Goal: Task Accomplishment & Management: Manage account settings

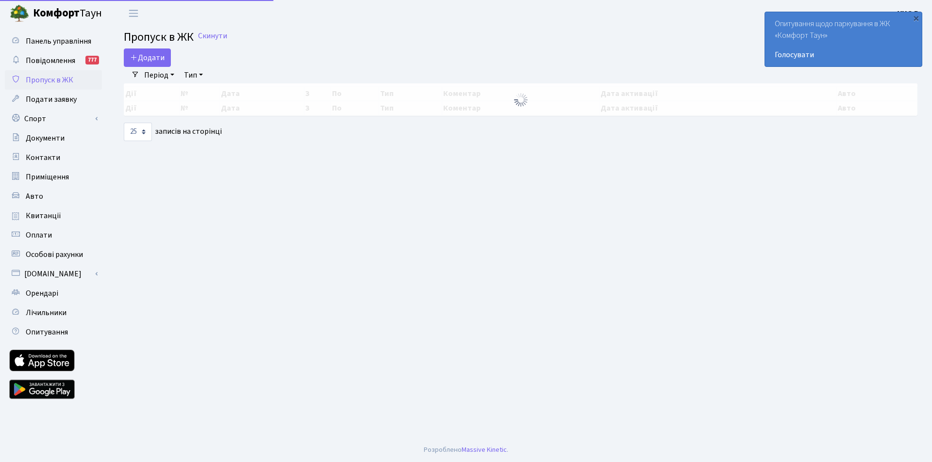
select select "25"
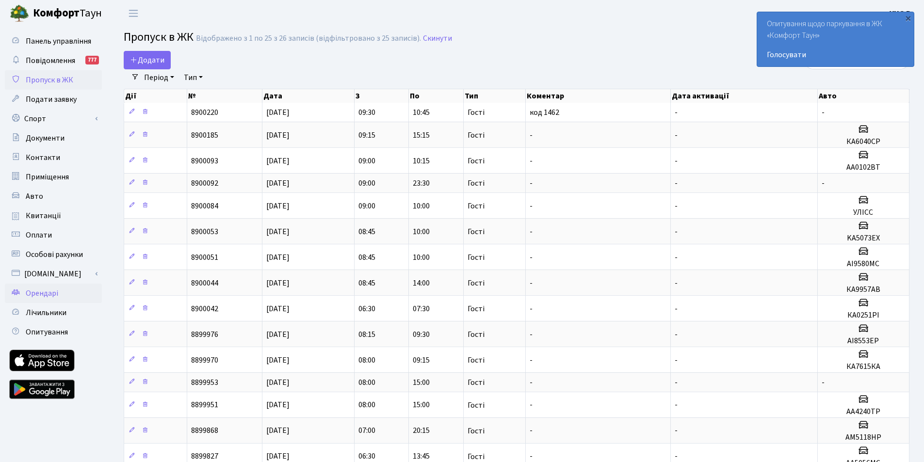
click at [40, 296] on span "Орендарі" at bounding box center [42, 293] width 33 height 11
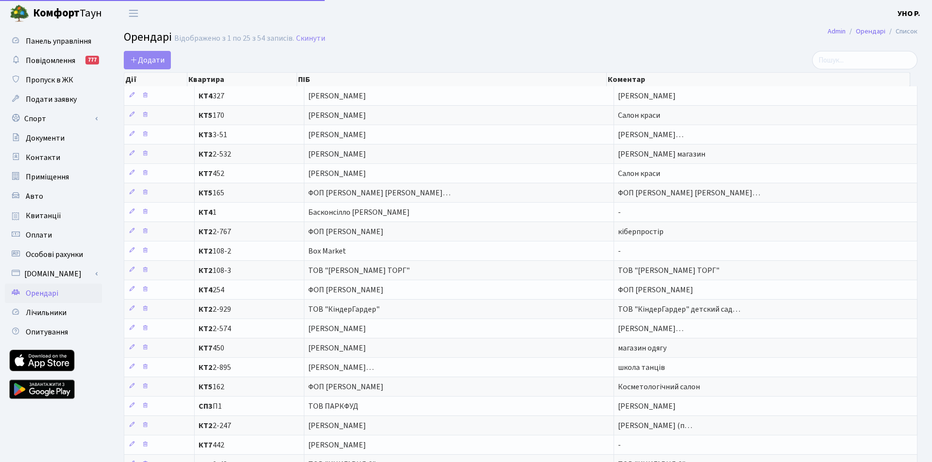
select select "25"
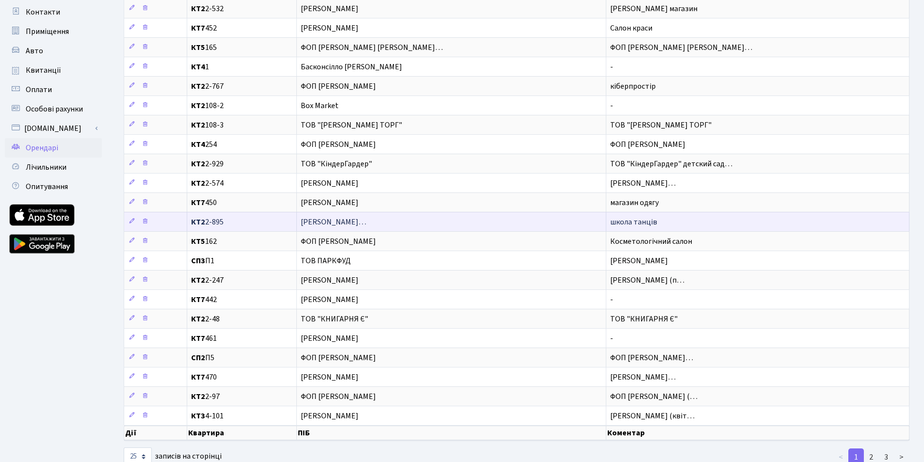
scroll to position [175, 0]
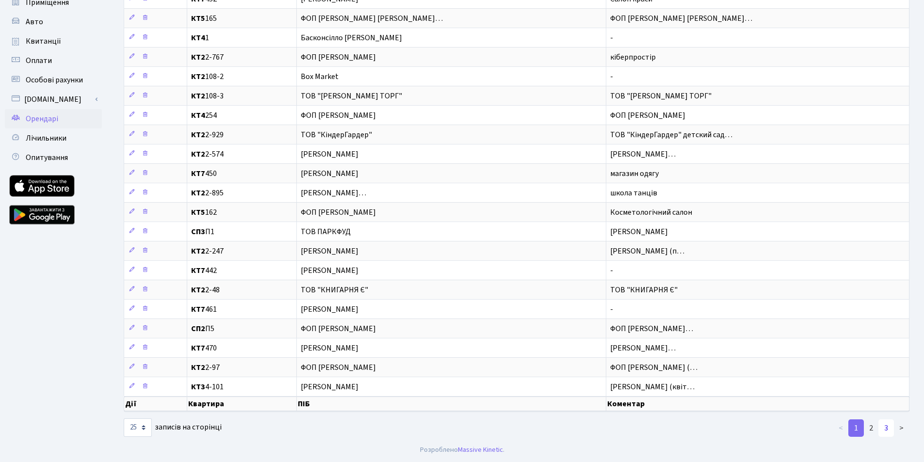
click at [888, 427] on link "3" at bounding box center [887, 428] width 16 height 17
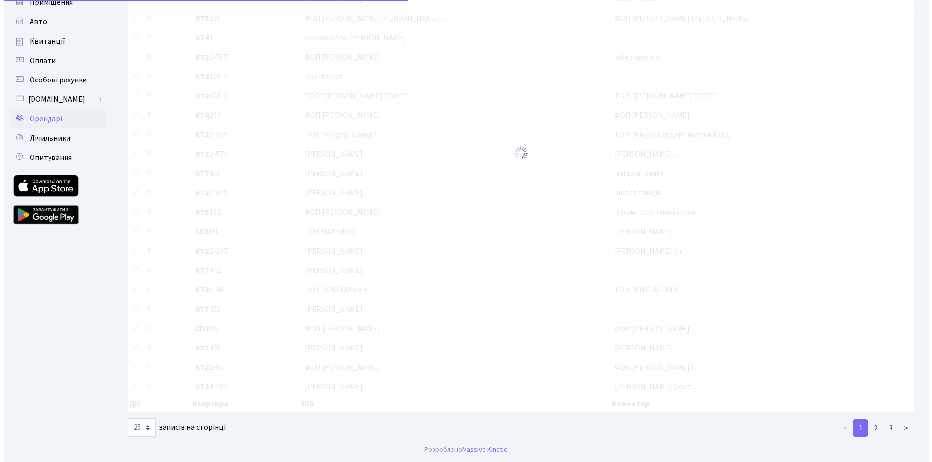
scroll to position [0, 0]
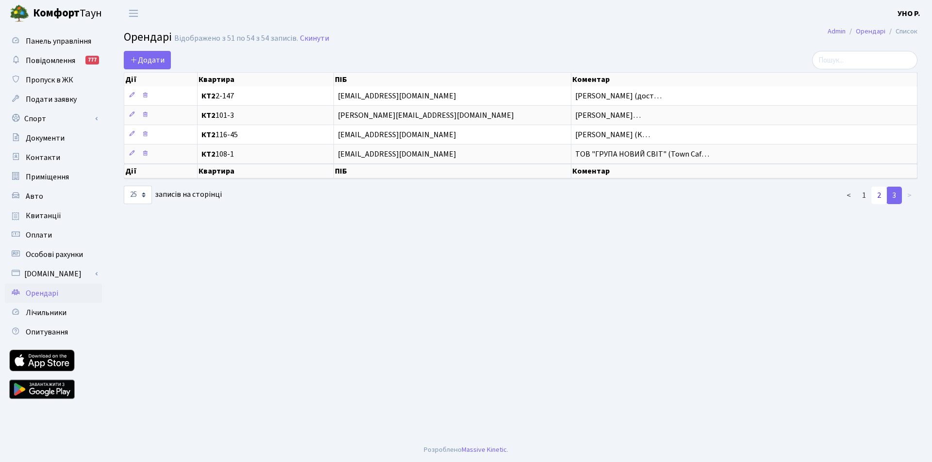
click at [877, 193] on link "2" at bounding box center [879, 195] width 16 height 17
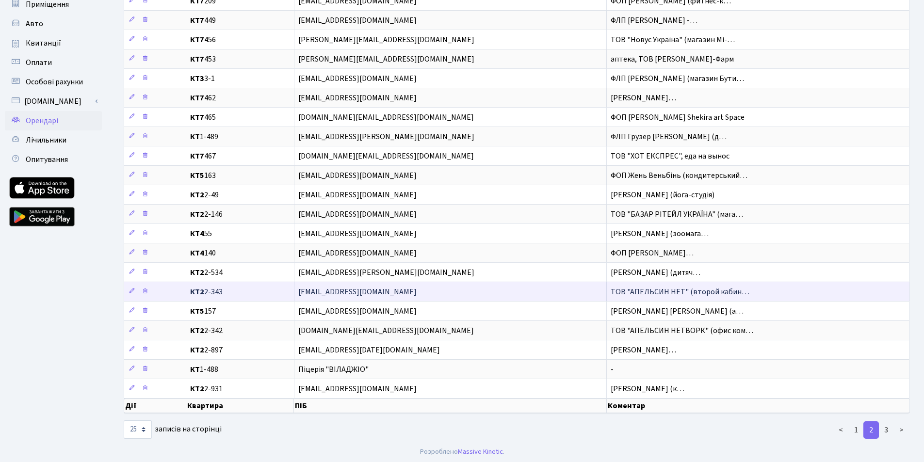
scroll to position [175, 0]
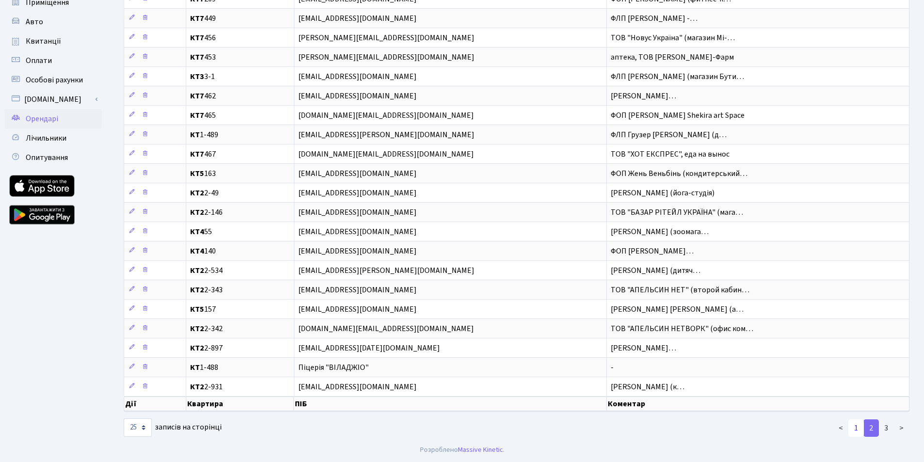
click at [854, 427] on link "1" at bounding box center [857, 428] width 16 height 17
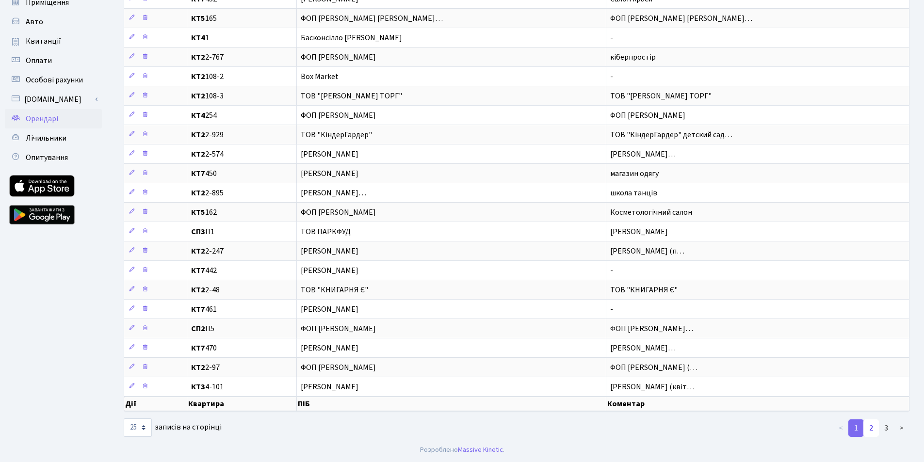
click at [877, 427] on link "2" at bounding box center [872, 428] width 16 height 17
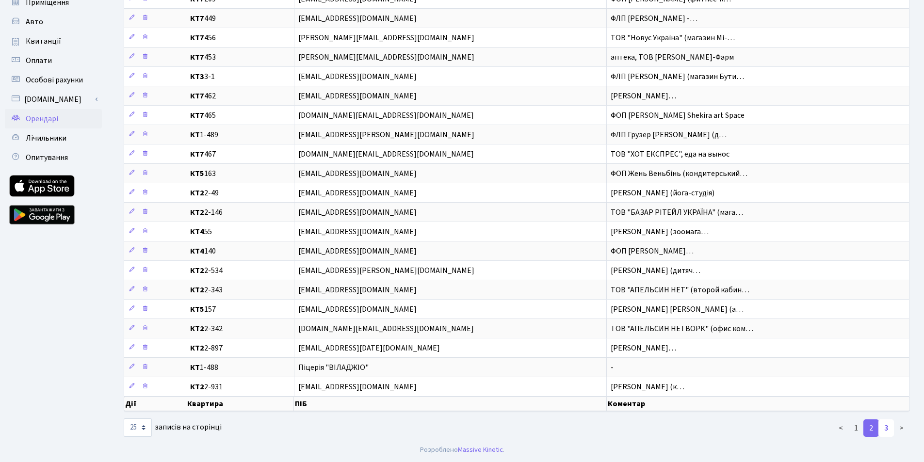
click at [887, 426] on link "3" at bounding box center [887, 428] width 16 height 17
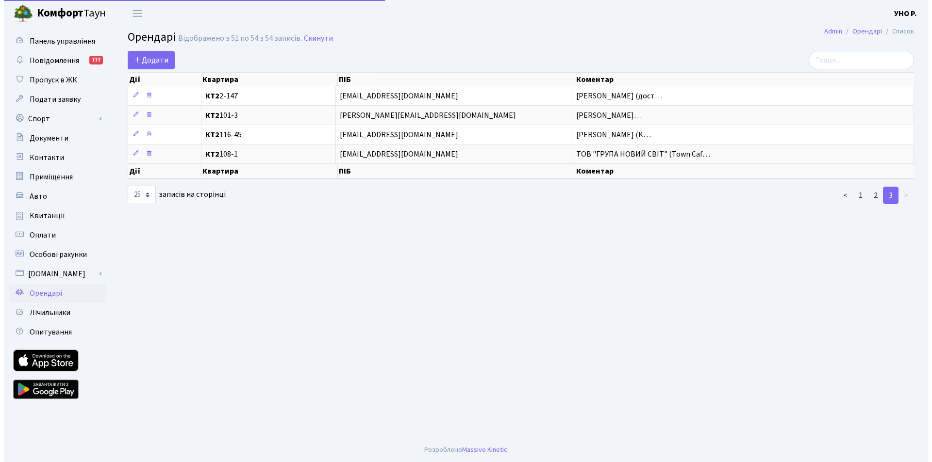
scroll to position [0, 0]
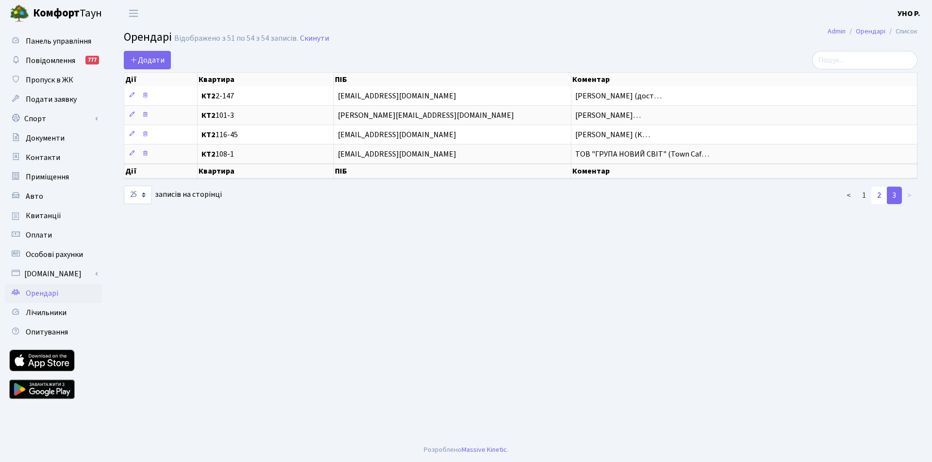
click at [881, 195] on link "2" at bounding box center [879, 195] width 16 height 17
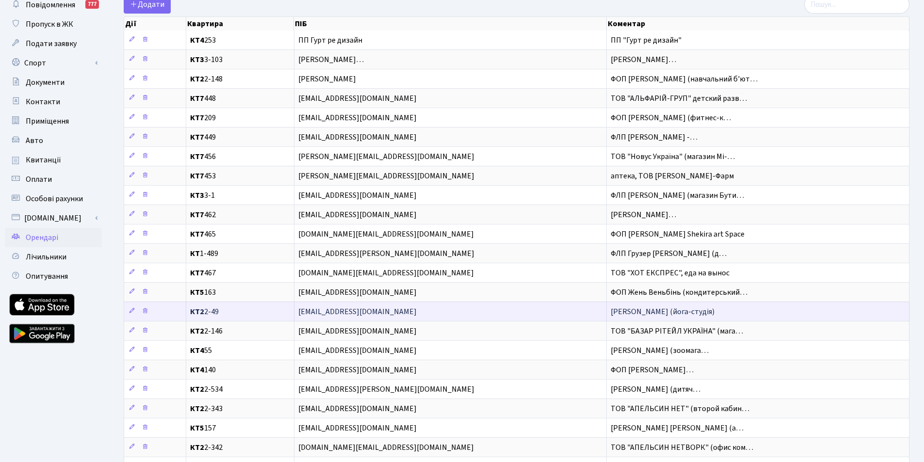
scroll to position [29, 0]
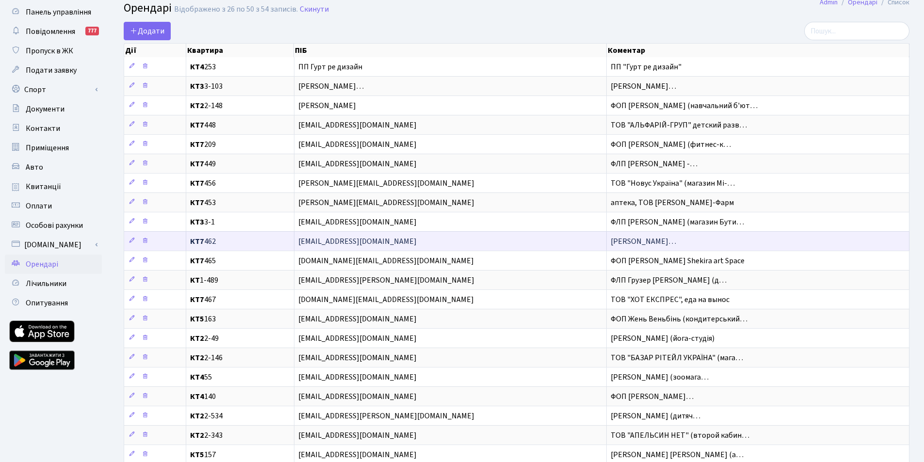
click at [623, 243] on span "[PERSON_NAME]…" at bounding box center [644, 241] width 66 height 11
click at [395, 242] on span "[EMAIL_ADDRESS][DOMAIN_NAME]" at bounding box center [450, 242] width 305 height 8
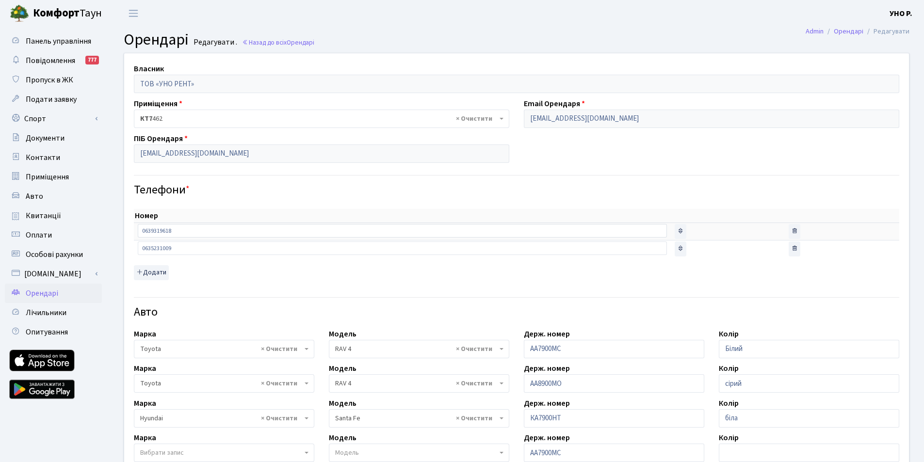
select select "2369"
select select "1032"
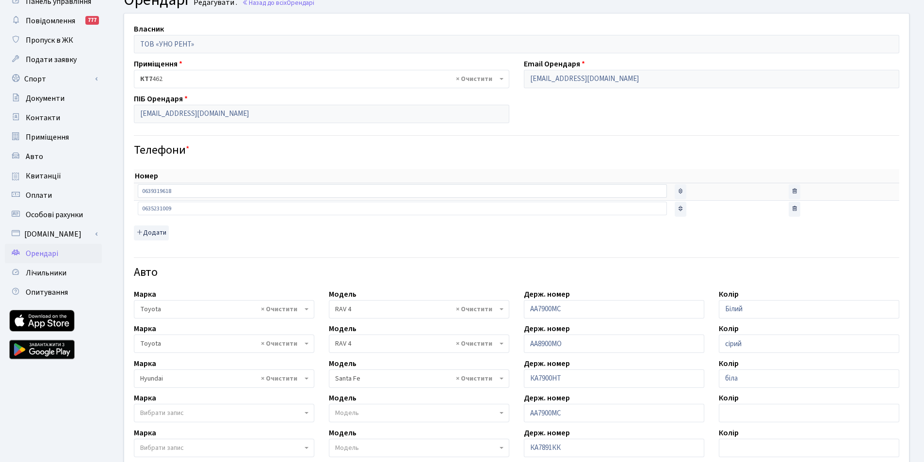
scroll to position [146, 0]
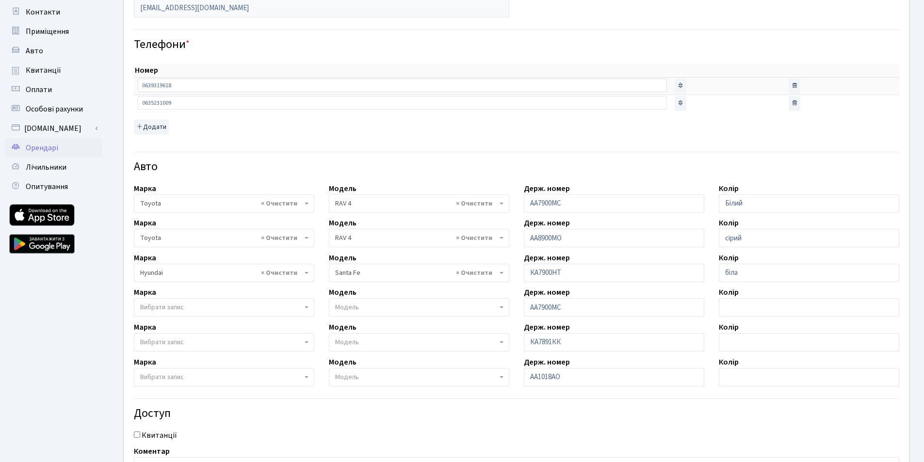
click at [162, 377] on span "Вибрати запис" at bounding box center [162, 378] width 44 height 10
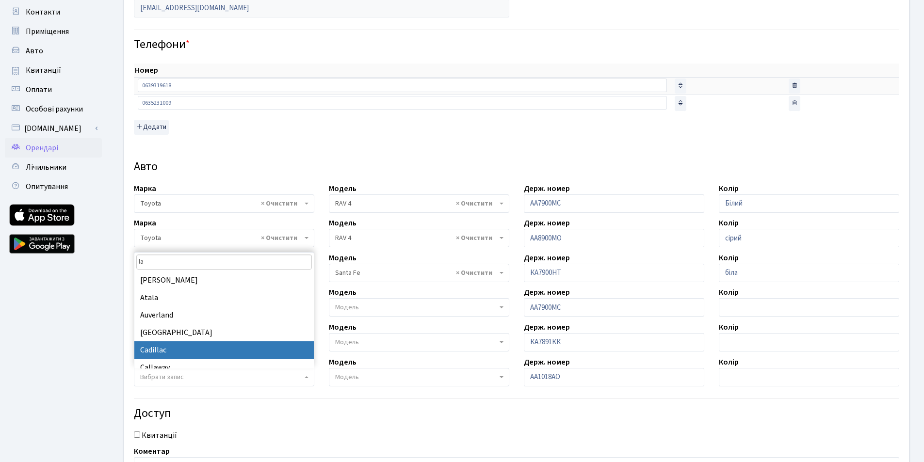
type input "l"
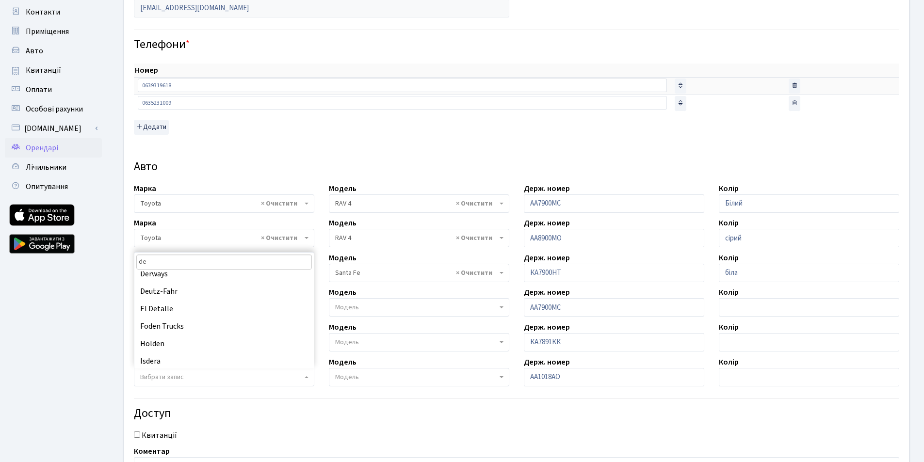
scroll to position [116, 0]
type input "d"
select select "34"
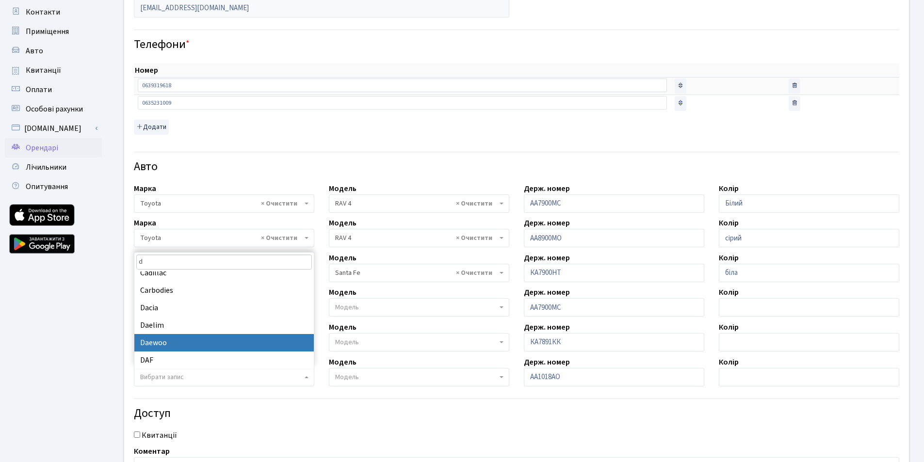
select select
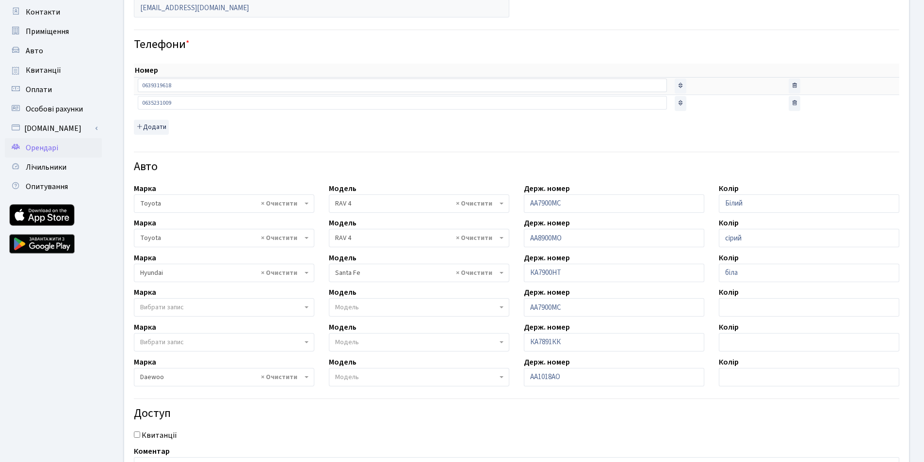
click at [349, 377] on span "Модель" at bounding box center [347, 378] width 24 height 10
click at [497, 374] on span "Модель" at bounding box center [419, 377] width 181 height 18
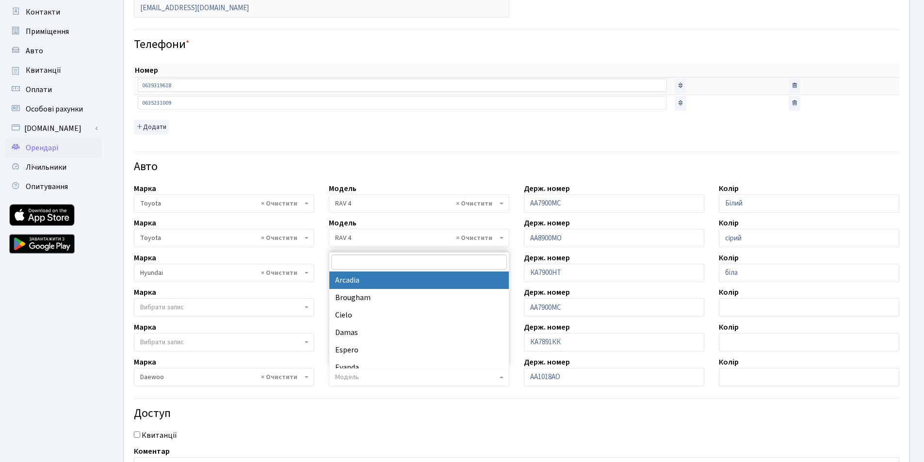
click at [375, 265] on input "search" at bounding box center [419, 262] width 176 height 15
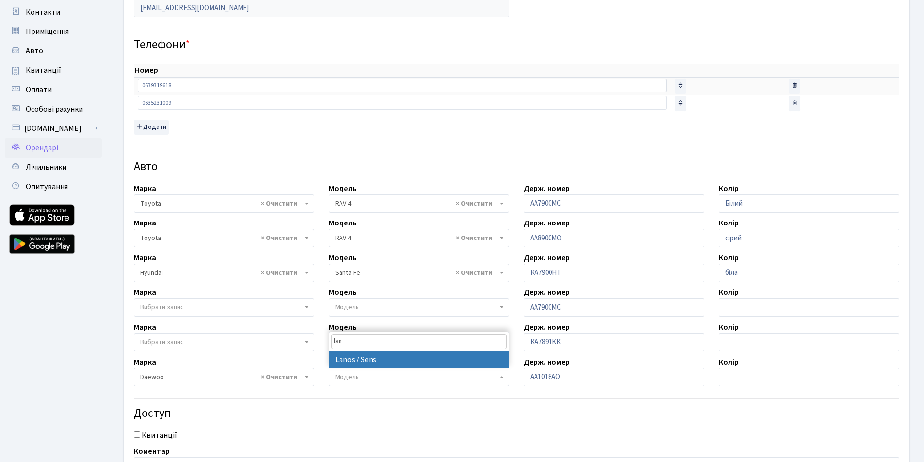
type input "lan"
select select "472"
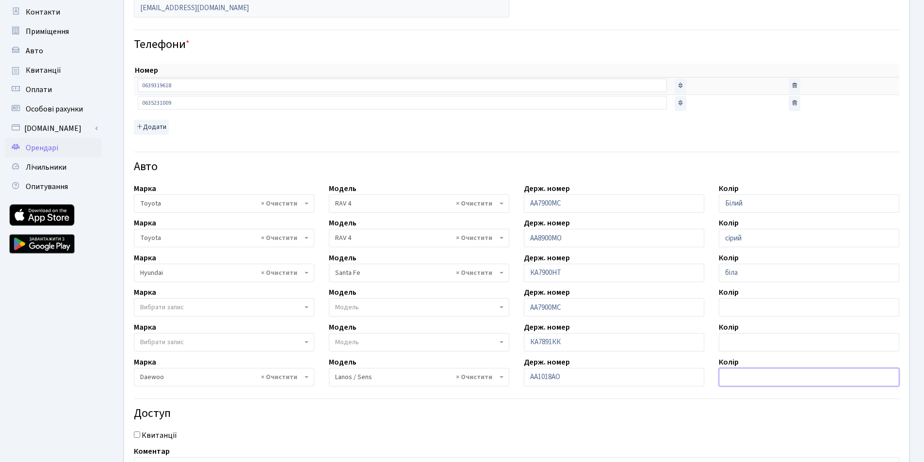
click at [759, 379] on input "text" at bounding box center [809, 377] width 181 height 18
type input "білий"
drag, startPoint x: 530, startPoint y: 376, endPoint x: 632, endPoint y: 378, distance: 102.4
click at [632, 378] on input "АА1018АО" at bounding box center [614, 377] width 181 height 18
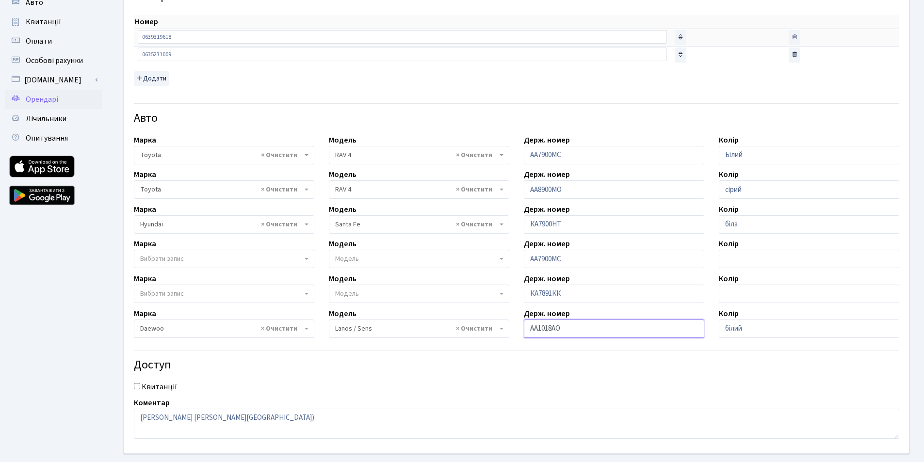
scroll to position [243, 0]
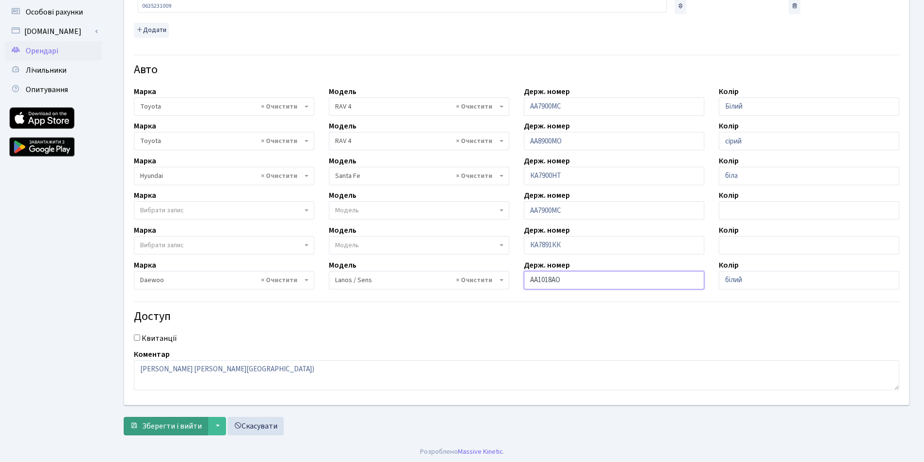
type input "AA1018AO"
click at [178, 428] on span "Зберегти і вийти" at bounding box center [172, 426] width 60 height 11
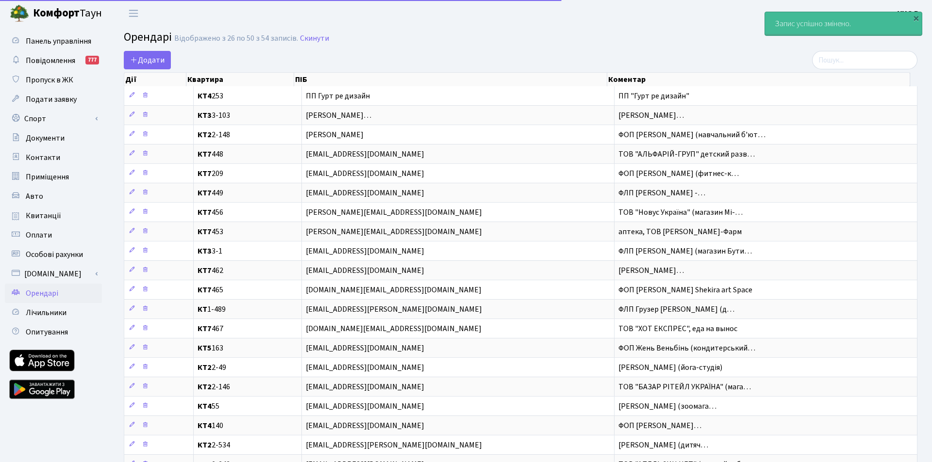
select select "25"
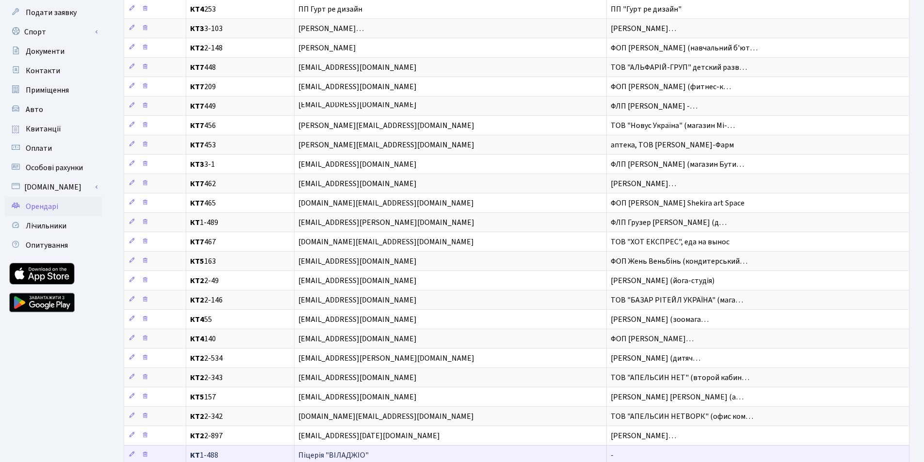
scroll to position [49, 0]
